Goal: Information Seeking & Learning: Learn about a topic

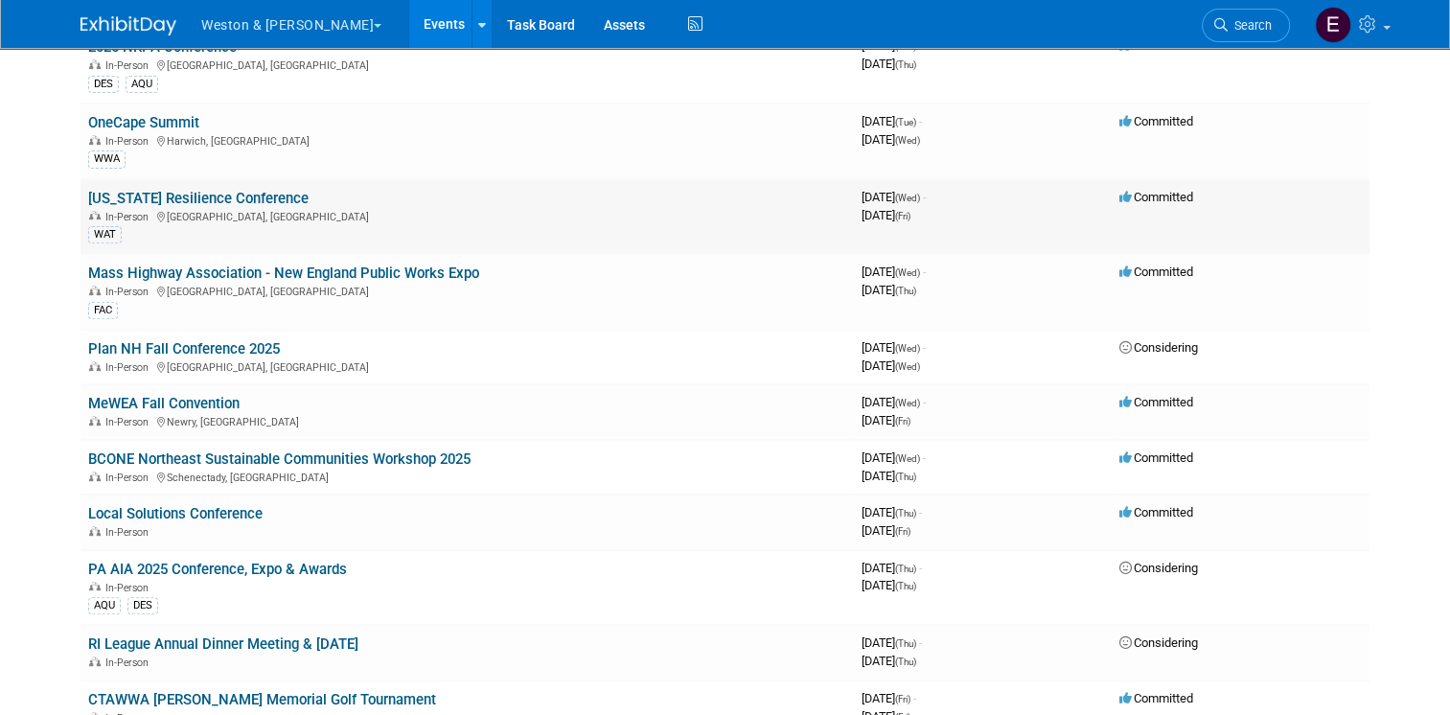
scroll to position [666, 0]
click at [108, 191] on link "[US_STATE] Resilience Conference" at bounding box center [198, 199] width 220 height 17
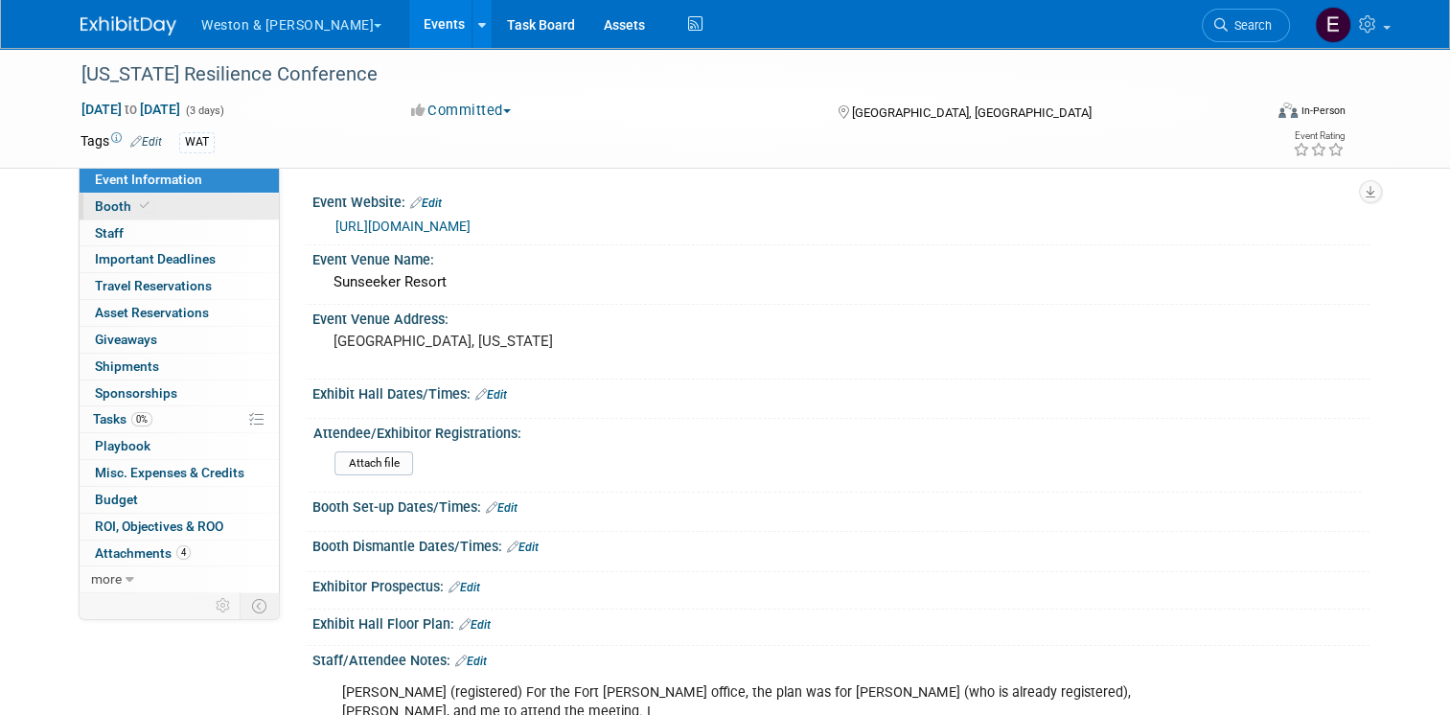
click at [138, 209] on span "Booth" at bounding box center [124, 205] width 58 height 15
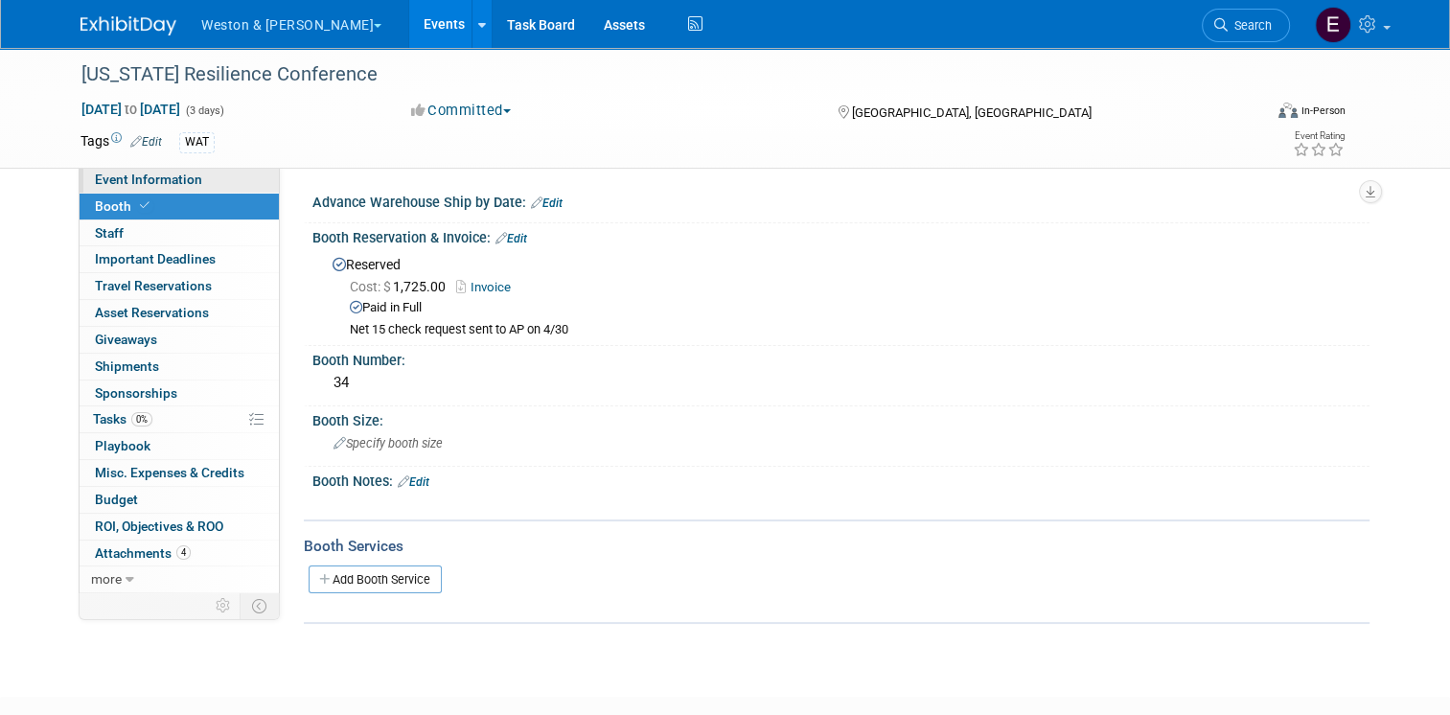
click at [152, 183] on span "Event Information" at bounding box center [148, 179] width 107 height 15
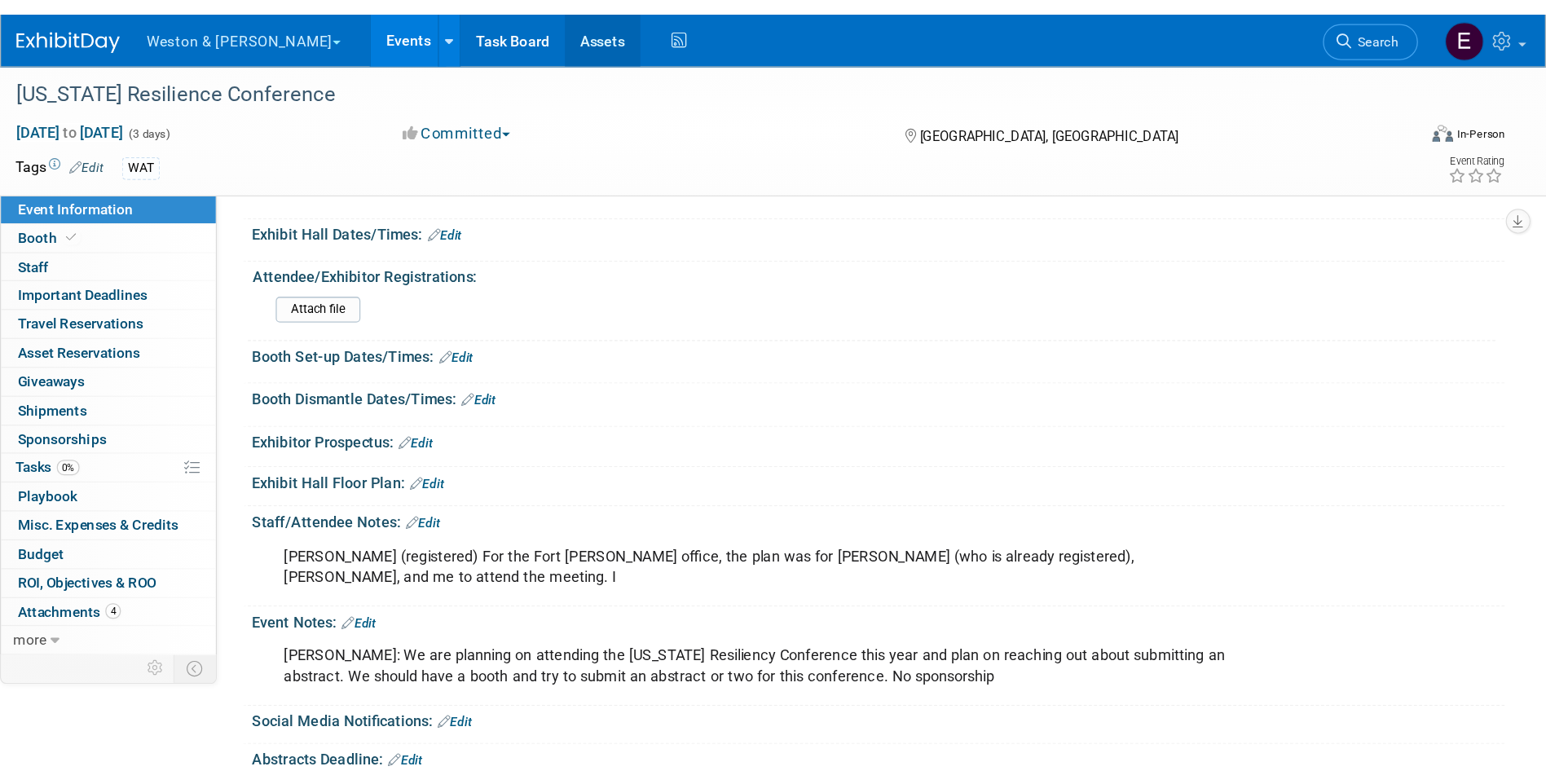
scroll to position [159, 0]
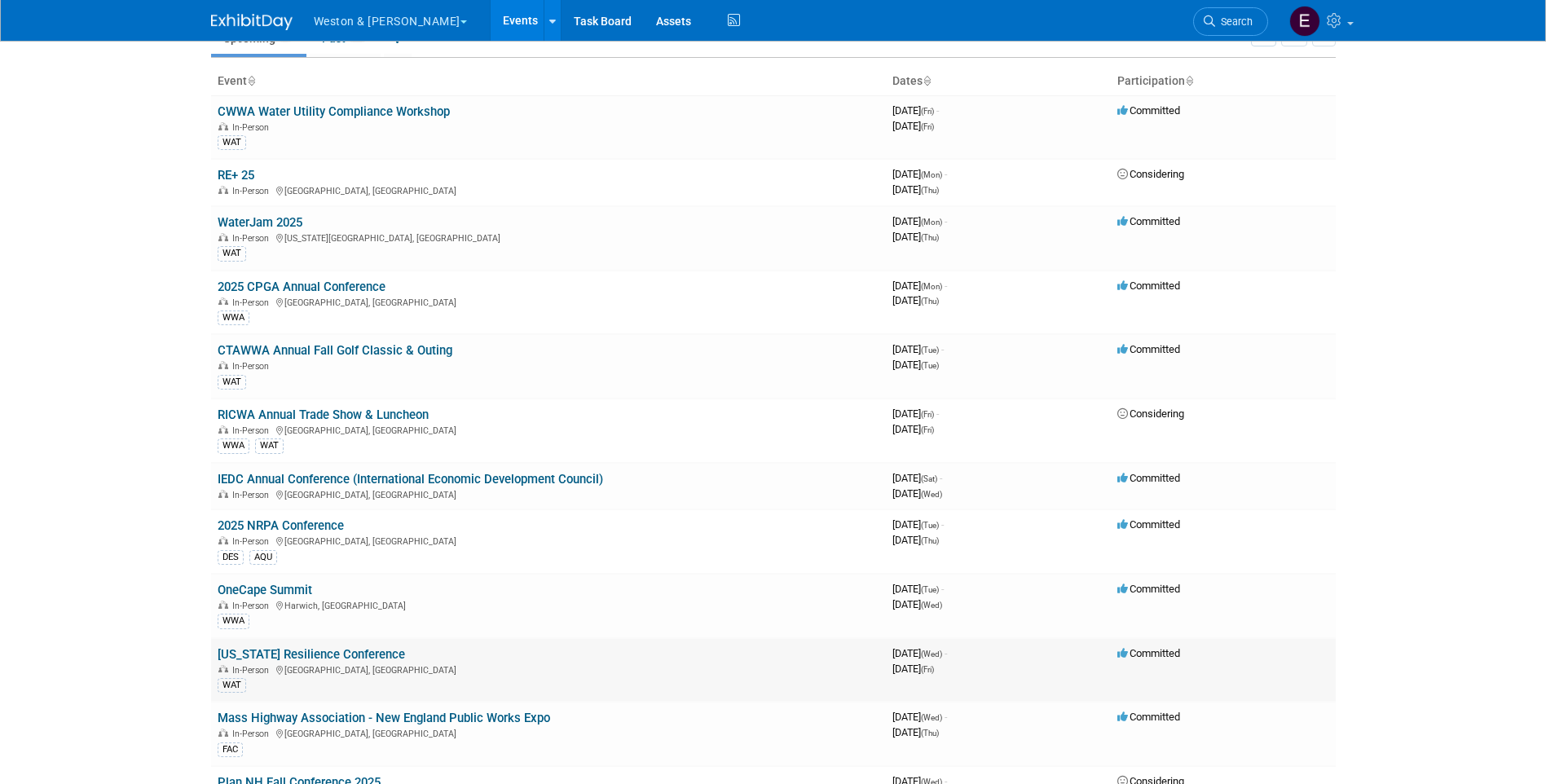
scroll to position [163, 0]
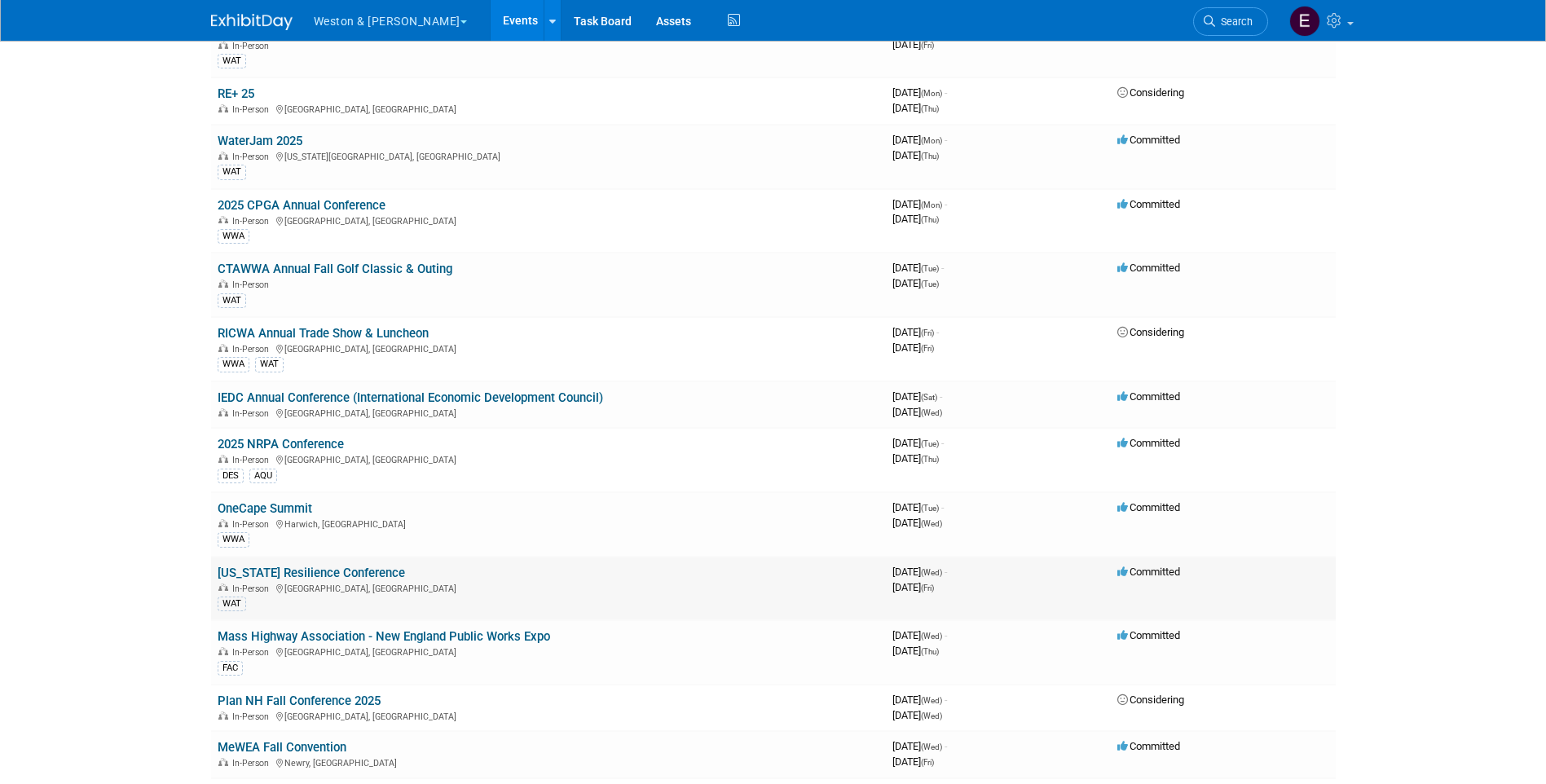
click at [339, 571] on link "[US_STATE] Resilience Conference" at bounding box center [311, 572] width 187 height 14
